Goal: Task Accomplishment & Management: Use online tool/utility

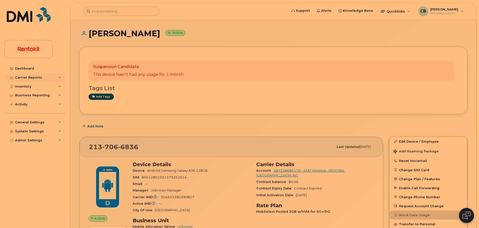
click at [34, 74] on div "Carrier Reports" at bounding box center [35, 77] width 61 height 9
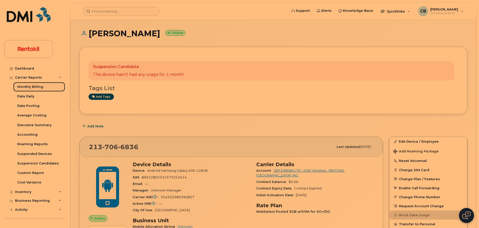
click at [33, 87] on div "Monthly Billing" at bounding box center [30, 87] width 26 height 5
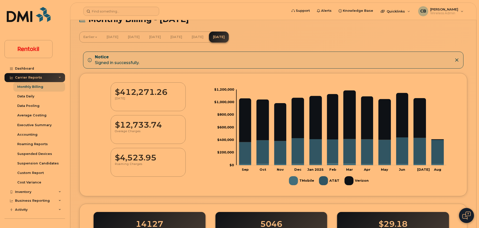
scroll to position [12, 0]
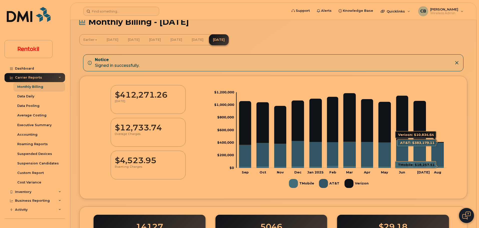
click at [439, 156] on icon "AT&T" at bounding box center [437, 155] width 13 height 24
click at [437, 151] on icon "AT&T" at bounding box center [437, 155] width 13 height 24
click at [208, 41] on link "[DATE]" at bounding box center [198, 39] width 20 height 11
click at [457, 64] on icon at bounding box center [457, 63] width 4 height 4
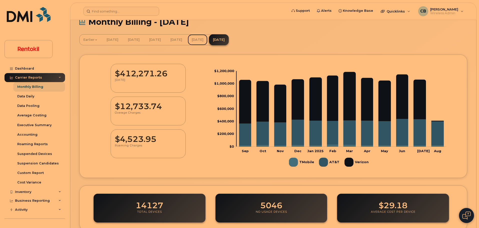
click at [208, 39] on link "[DATE]" at bounding box center [198, 39] width 20 height 11
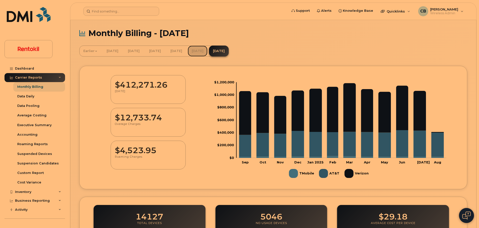
scroll to position [0, 0]
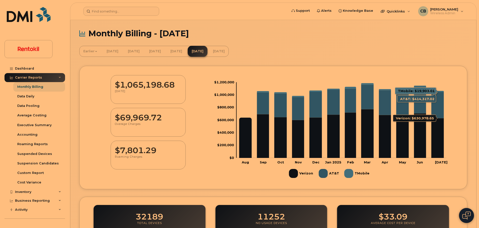
click at [438, 106] on icon "AT&T" at bounding box center [437, 105] width 13 height 26
click at [439, 104] on icon "AT&T" at bounding box center [437, 105] width 13 height 26
click at [229, 52] on link "[DATE]" at bounding box center [219, 51] width 20 height 11
click at [52, 201] on div "Business Reporting" at bounding box center [35, 200] width 61 height 9
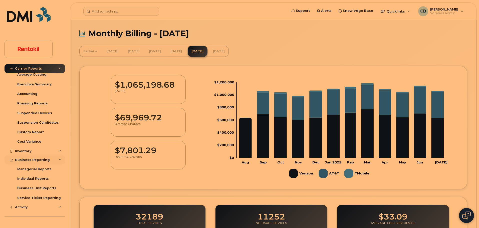
scroll to position [44, 0]
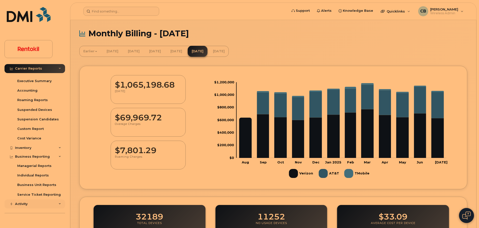
click at [52, 203] on div "Activity" at bounding box center [35, 204] width 61 height 9
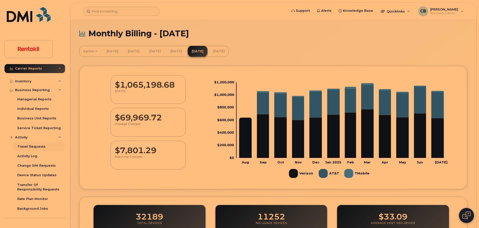
scroll to position [128, 0]
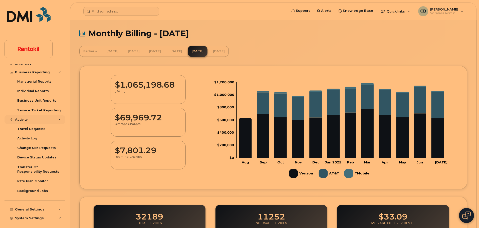
click at [54, 119] on div "Activity" at bounding box center [35, 119] width 61 height 9
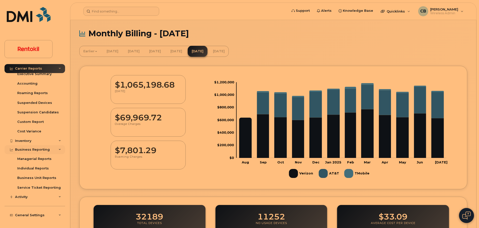
click at [52, 151] on div "Business Reporting" at bounding box center [35, 149] width 61 height 9
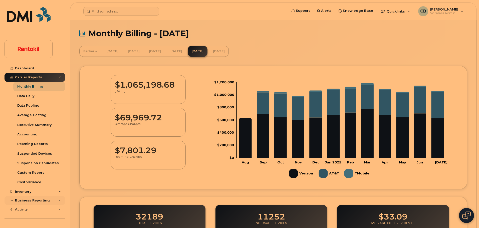
scroll to position [0, 0]
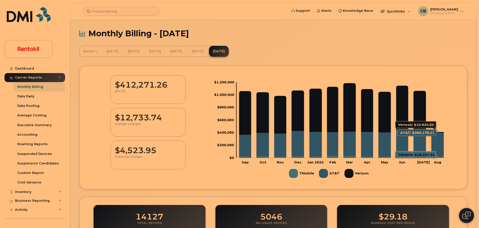
click at [438, 143] on icon "AT&T" at bounding box center [437, 144] width 13 height 24
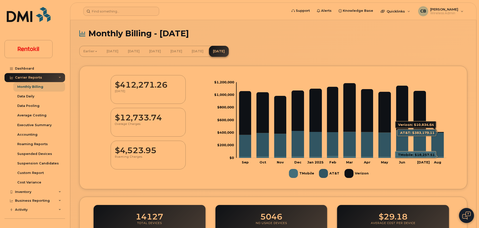
click at [438, 143] on icon "AT&T" at bounding box center [437, 144] width 13 height 24
click at [438, 142] on icon "AT&T" at bounding box center [437, 144] width 13 height 24
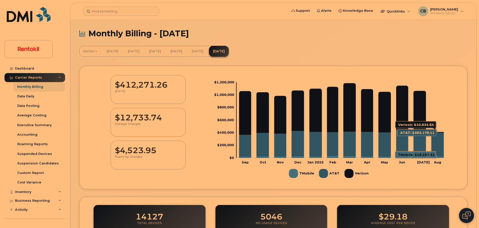
click at [438, 142] on icon "AT&T" at bounding box center [437, 144] width 13 height 24
click at [439, 138] on icon "AT&T" at bounding box center [437, 144] width 13 height 24
click at [437, 132] on icon "Verizon" at bounding box center [437, 132] width 13 height 1
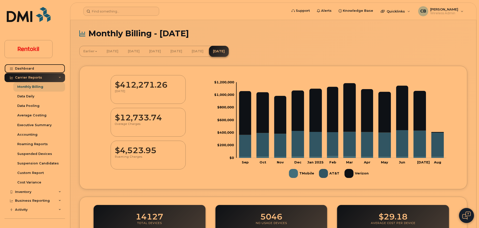
click at [21, 69] on div "Dashboard" at bounding box center [24, 69] width 19 height 4
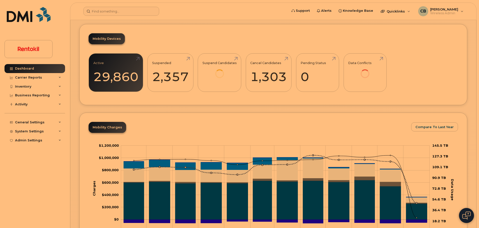
scroll to position [156, 0]
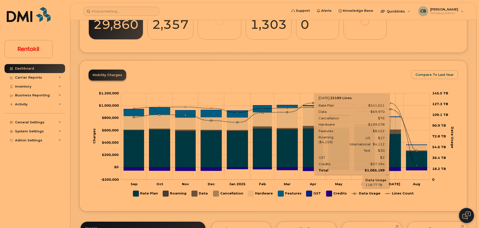
click at [395, 150] on icon "Rate Plan" at bounding box center [390, 150] width 21 height 33
click at [397, 151] on icon "Rate Plan" at bounding box center [390, 150] width 21 height 33
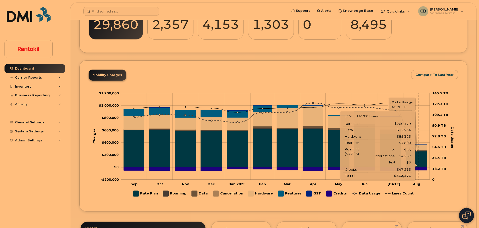
click at [419, 161] on icon "Rate Plan" at bounding box center [416, 159] width 21 height 16
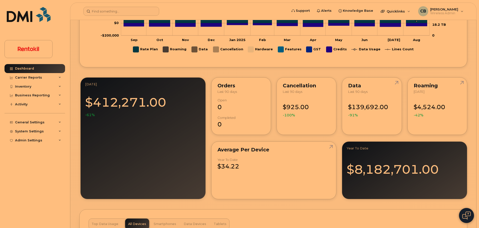
click at [134, 104] on div "$412,271.00 -61%" at bounding box center [143, 104] width 116 height 25
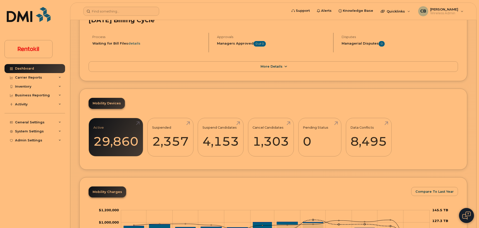
scroll to position [0, 0]
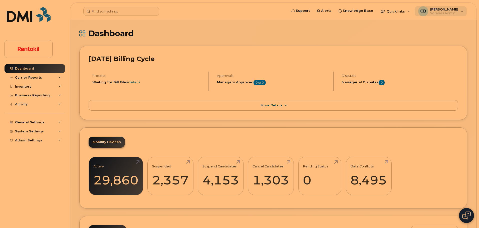
click at [444, 11] on span "[PERSON_NAME]" at bounding box center [444, 9] width 28 height 4
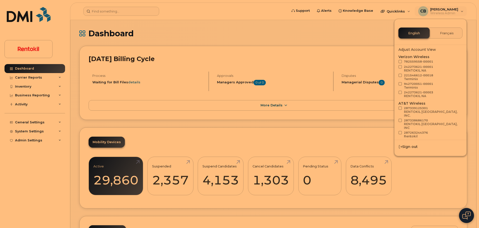
click at [402, 109] on span at bounding box center [401, 108] width 4 height 4
click at [395, 109] on input "287339125301 RENTOKIL NORTH AMERICA, INC." at bounding box center [394, 107] width 3 height 3
checkbox input "true"
click at [400, 119] on span at bounding box center [401, 121] width 4 height 4
click at [395, 119] on input "287338686170 RENTOKIL NORTH AMERICA, INC" at bounding box center [394, 120] width 3 height 3
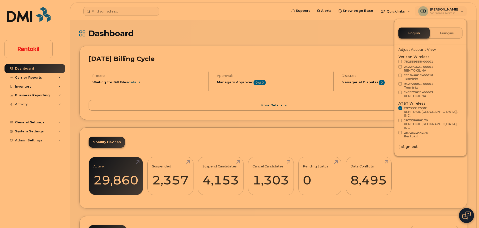
checkbox input "true"
click at [400, 131] on span at bounding box center [401, 133] width 4 height 4
click at [395, 131] on input "287263244376 Rentokil" at bounding box center [394, 132] width 3 height 3
checkbox input "true"
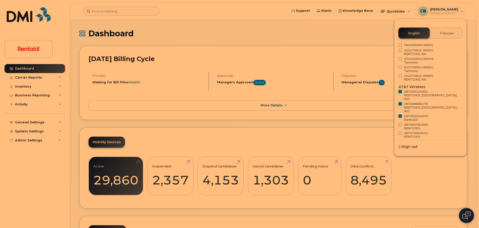
click at [401, 123] on label "287303781563 RENTOKIL" at bounding box center [414, 127] width 30 height 8
click at [395, 123] on input "287303781563 RENTOKIL" at bounding box center [394, 124] width 3 height 3
checkbox input "true"
click at [400, 131] on span at bounding box center [401, 133] width 4 height 4
click at [395, 131] on input "287272923012 RENTOKIL" at bounding box center [394, 132] width 3 height 3
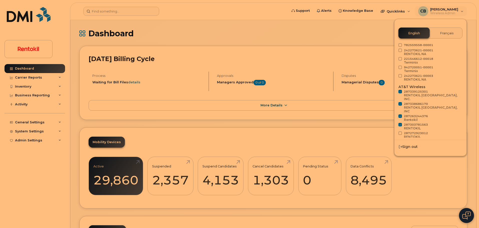
checkbox input "true"
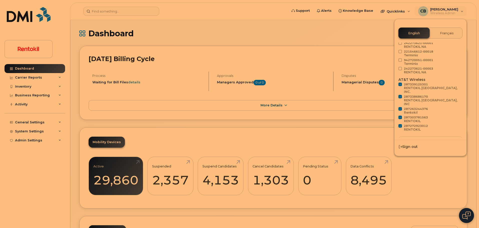
scroll to position [24, 0]
click at [435, 138] on span "Load more" at bounding box center [431, 140] width 18 height 5
checkbox input "false"
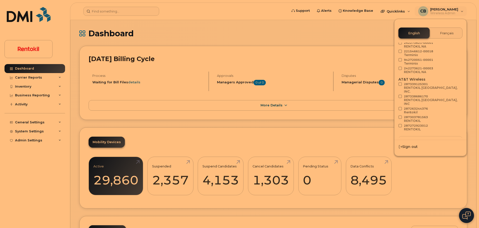
checkbox input "false"
click at [400, 71] on span at bounding box center [401, 72] width 4 height 4
click at [395, 71] on input "287339125301 RENTOKIL NORTH AMERICA, INC." at bounding box center [394, 71] width 3 height 3
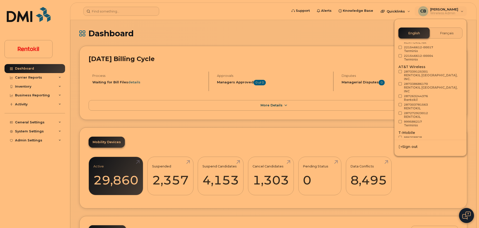
checkbox input "true"
click at [400, 82] on span at bounding box center [401, 84] width 4 height 4
click at [395, 82] on input "287338686170 RENTOKIL NORTH AMERICA, INC" at bounding box center [394, 83] width 3 height 3
checkbox input "true"
click at [399, 94] on span at bounding box center [401, 96] width 4 height 4
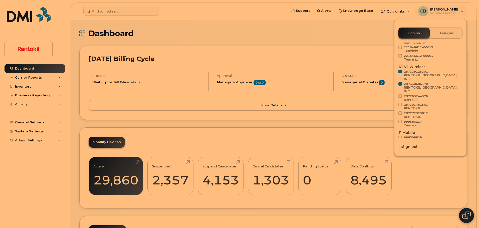
click at [395, 94] on input "287263244376 Rentokil" at bounding box center [394, 95] width 3 height 3
checkbox input "true"
click at [400, 103] on span at bounding box center [401, 105] width 4 height 4
click at [395, 103] on input "287303781563 RENTOKIL" at bounding box center [394, 104] width 3 height 3
checkbox input "true"
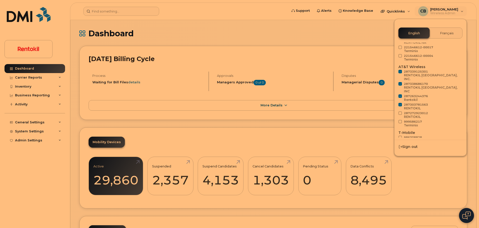
click at [400, 111] on span at bounding box center [401, 113] width 4 height 4
click at [395, 111] on input "287272923012 RENTOKIL" at bounding box center [394, 112] width 3 height 3
checkbox input "true"
click at [400, 120] on span at bounding box center [401, 122] width 4 height 4
click at [395, 120] on input "999586217 Terminix" at bounding box center [394, 121] width 3 height 3
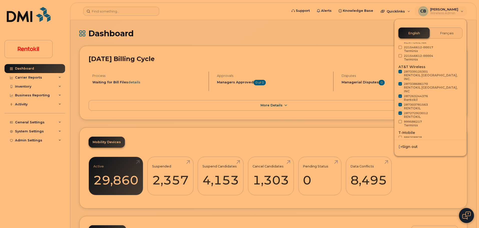
checkbox input "true"
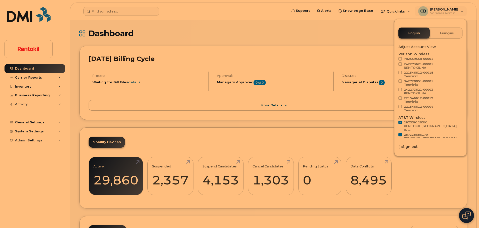
scroll to position [0, 0]
click at [455, 12] on span "Wireless Admin" at bounding box center [444, 13] width 28 height 4
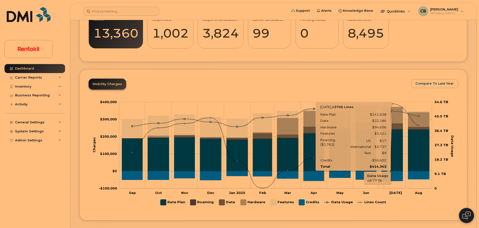
scroll to position [76, 0]
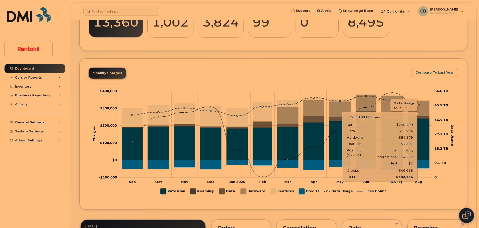
click at [421, 141] on icon "Rate Plan" at bounding box center [418, 140] width 21 height 42
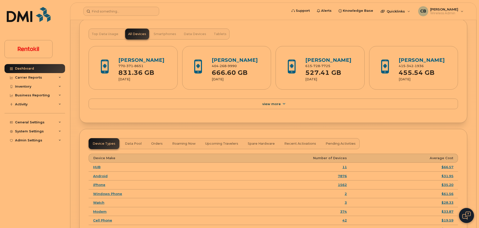
scroll to position [413, 0]
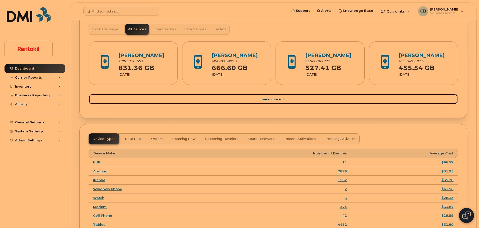
click at [274, 101] on span "View More" at bounding box center [271, 99] width 19 height 4
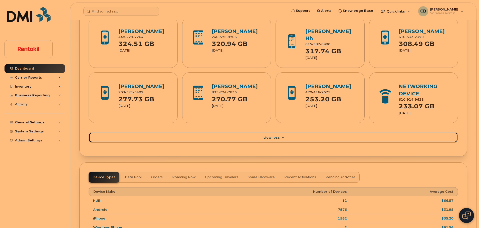
click at [271, 139] on span "View Less" at bounding box center [272, 138] width 16 height 4
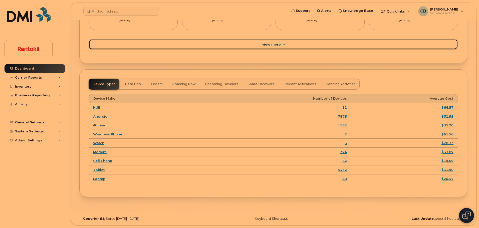
scroll to position [474, 0]
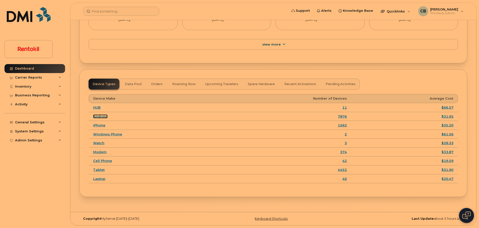
click at [100, 117] on link "Android" at bounding box center [100, 116] width 15 height 4
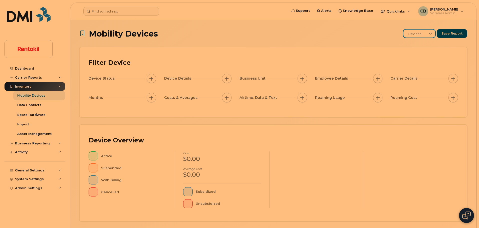
click at [413, 33] on span "Devices" at bounding box center [415, 34] width 22 height 9
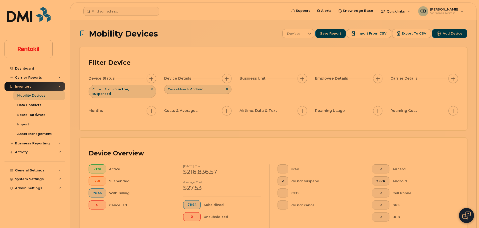
click at [193, 78] on div "Device Details" at bounding box center [178, 78] width 29 height 5
click at [215, 79] on div "Device Details" at bounding box center [198, 79] width 68 height 10
click at [224, 79] on button "button" at bounding box center [227, 79] width 10 height 10
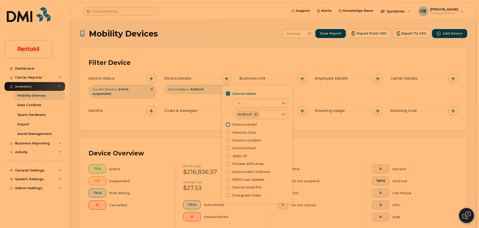
click at [229, 125] on input "Device Model" at bounding box center [228, 125] width 4 height 4
click at [251, 133] on span "contains" at bounding box center [256, 134] width 45 height 9
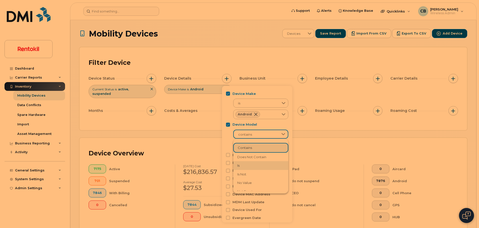
click at [246, 167] on li "is" at bounding box center [260, 165] width 55 height 9
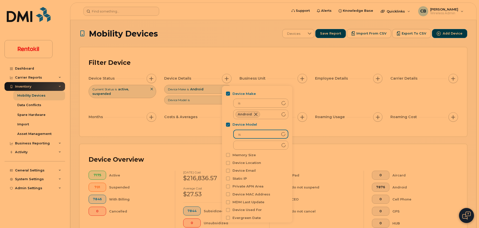
click at [227, 125] on input "Device Model" at bounding box center [228, 125] width 4 height 4
checkbox input "false"
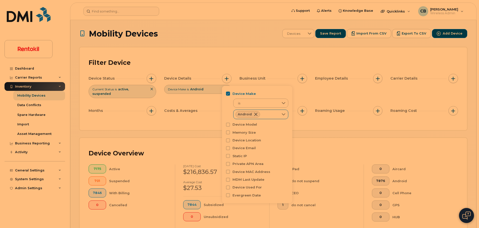
click at [264, 117] on div "Android" at bounding box center [256, 114] width 45 height 9
click at [239, 144] on input "iPhone" at bounding box center [239, 145] width 4 height 4
checkbox input "true"
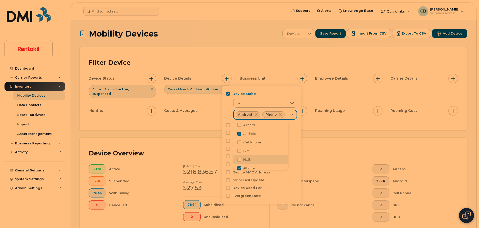
scroll to position [0, 0]
click at [249, 143] on span "Cell Phone" at bounding box center [252, 143] width 18 height 5
checkbox input "true"
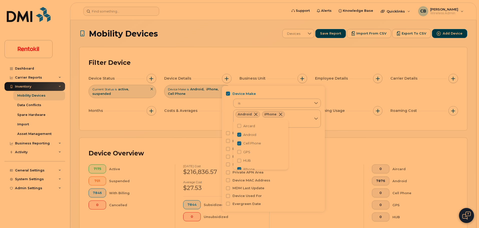
click at [250, 127] on span "Aircard" at bounding box center [249, 126] width 12 height 5
checkbox input "true"
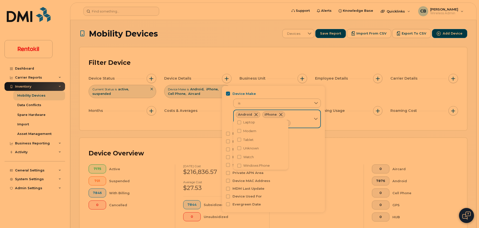
scroll to position [58, 0]
click at [238, 165] on input "Windows Phone" at bounding box center [239, 164] width 4 height 4
checkbox input "true"
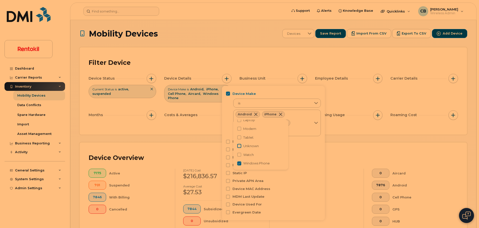
click at [240, 147] on input "Unknown" at bounding box center [239, 146] width 4 height 4
checkbox input "true"
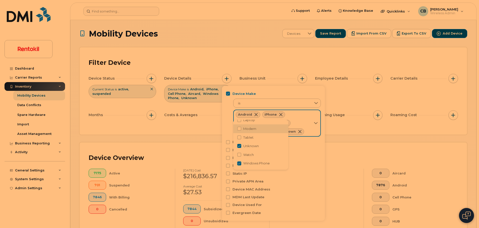
scroll to position [54, 0]
click at [230, 95] on input "Device Make" at bounding box center [228, 94] width 4 height 4
checkbox input "false"
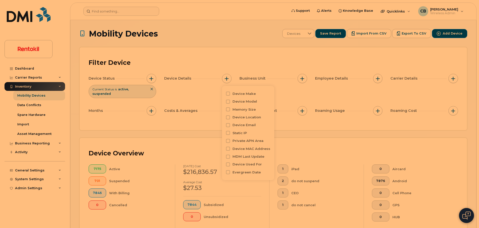
click at [199, 58] on div "Filter Device" at bounding box center [274, 62] width 370 height 13
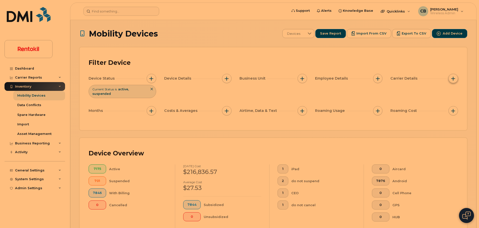
click at [451, 79] on button "button" at bounding box center [454, 79] width 10 height 10
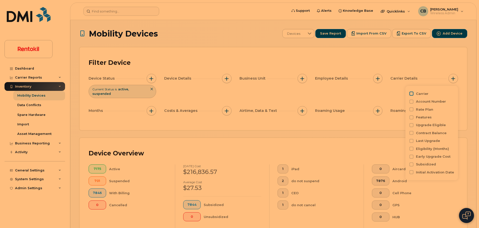
click at [413, 93] on input "Carrier" at bounding box center [412, 94] width 4 height 4
checkbox input "true"
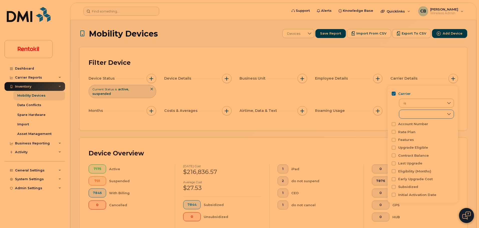
click at [422, 114] on div "empty" at bounding box center [421, 114] width 45 height 9
click at [414, 136] on span "AT&T Wireless" at bounding box center [420, 136] width 23 height 5
checkbox input "true"
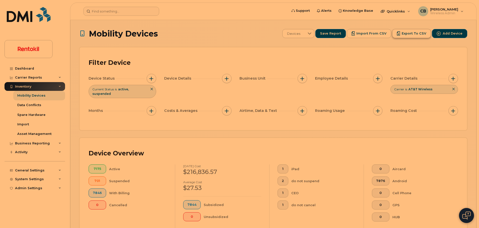
click at [412, 34] on span "Export to CSV" at bounding box center [414, 33] width 25 height 5
